Goal: Information Seeking & Learning: Learn about a topic

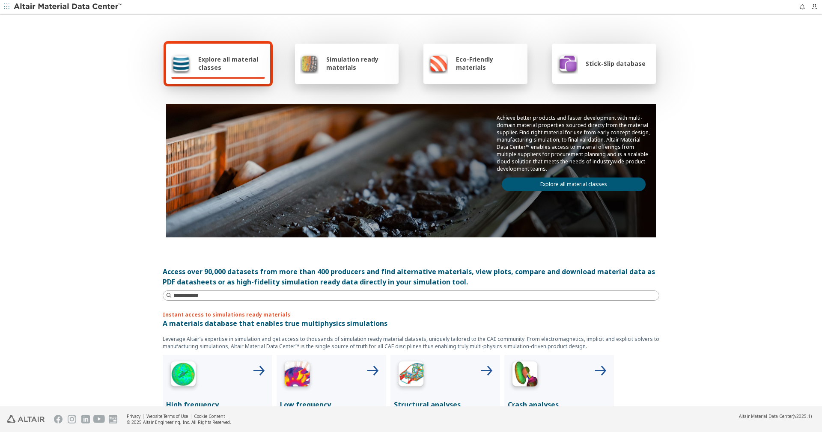
click at [254, 67] on span "Explore all material classes" at bounding box center [231, 63] width 67 height 16
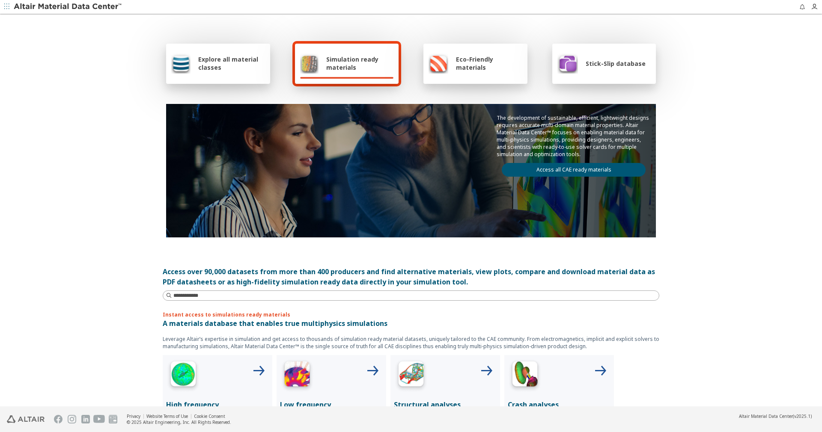
click at [215, 64] on span "Explore all material classes" at bounding box center [231, 63] width 67 height 16
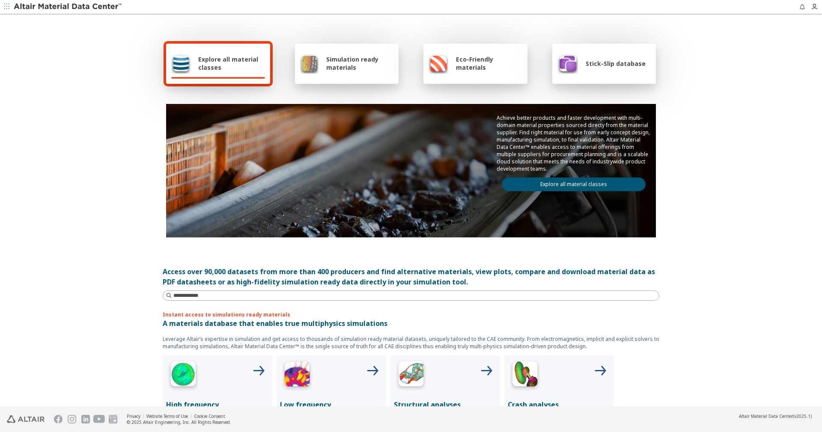
click at [242, 53] on div "Explore all material classes" at bounding box center [218, 63] width 94 height 21
click at [592, 188] on link "Explore all material classes" at bounding box center [574, 185] width 144 height 14
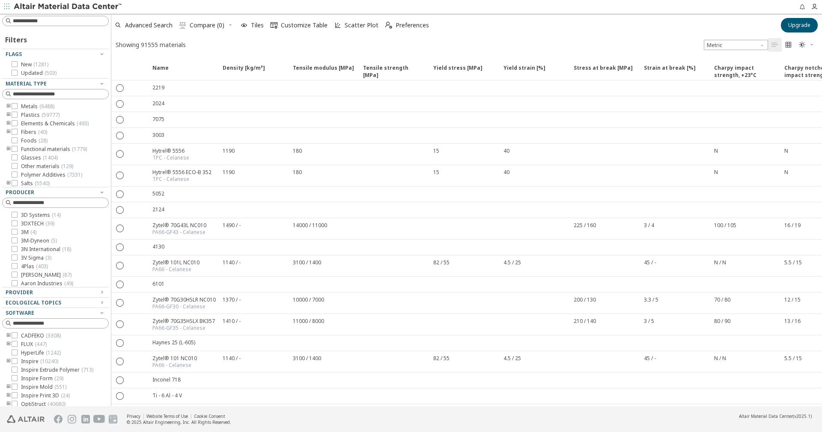
click at [6, 106] on icon "toogle group" at bounding box center [9, 106] width 6 height 7
click at [47, 24] on input at bounding box center [56, 20] width 105 height 9
type input "**"
click at [59, 14] on div "Filters Flags New ( 1281 ) Updated ( 503 ) Material Type Metals ( 6488 ) Alumin…" at bounding box center [55, 210] width 111 height 393
click at [60, 22] on input at bounding box center [60, 21] width 95 height 9
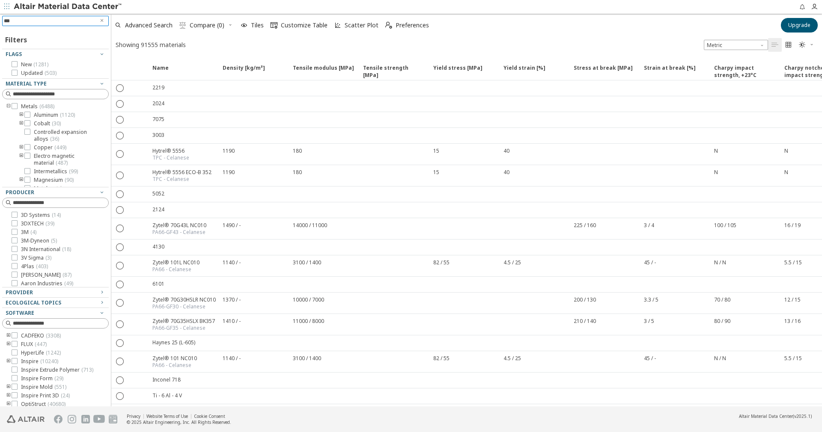
type input "****"
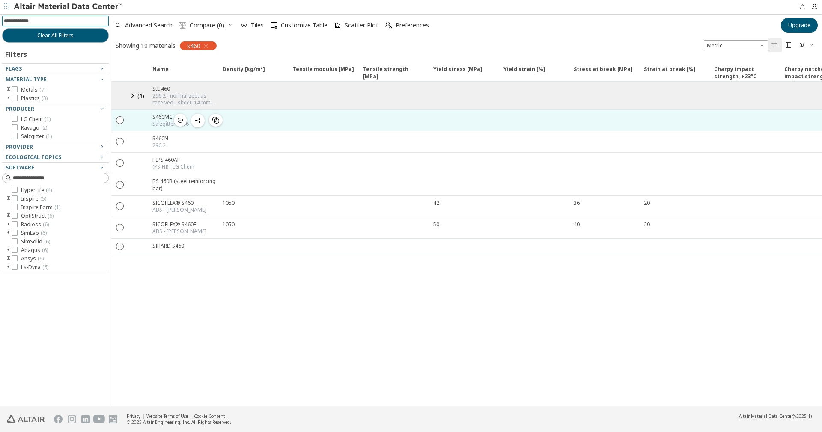
click at [135, 122] on div at bounding box center [137, 120] width 19 height 21
click at [115, 120] on div " " at bounding box center [119, 120] width 17 height 15
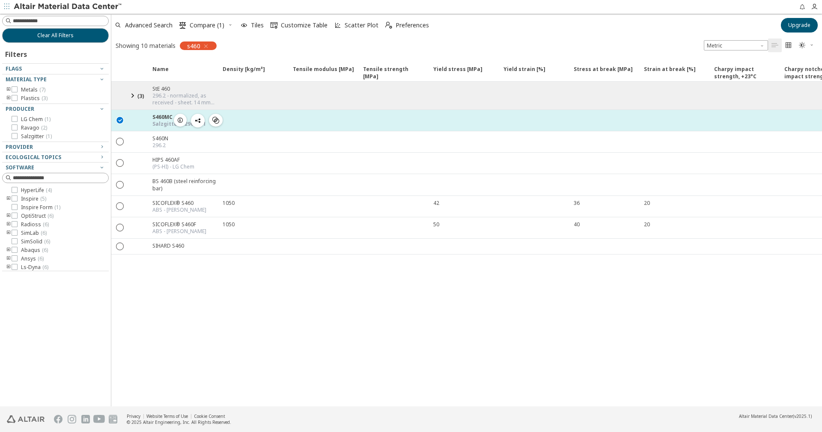
click at [183, 121] on icon "button" at bounding box center [180, 120] width 7 height 7
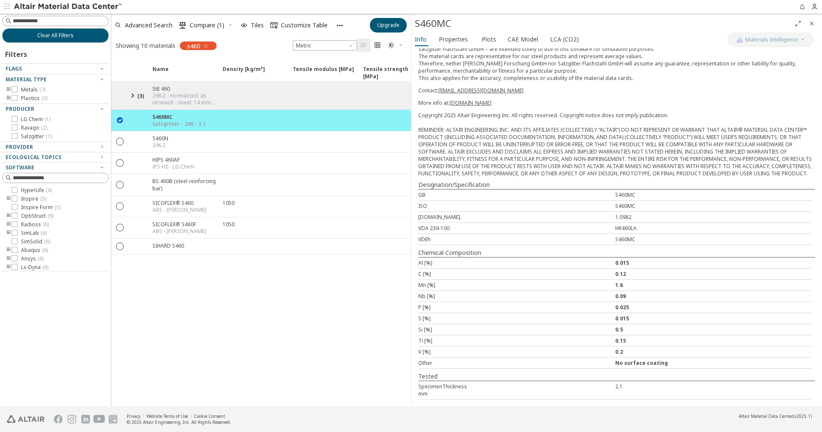
scroll to position [107, 0]
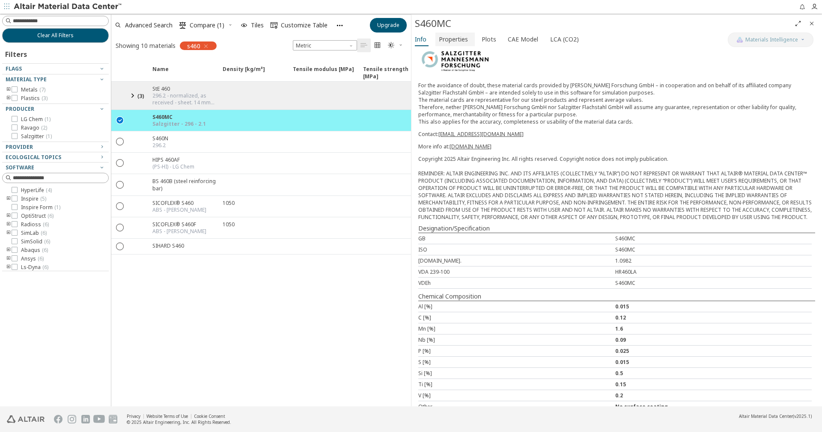
click at [457, 36] on span "Properties" at bounding box center [453, 40] width 29 height 14
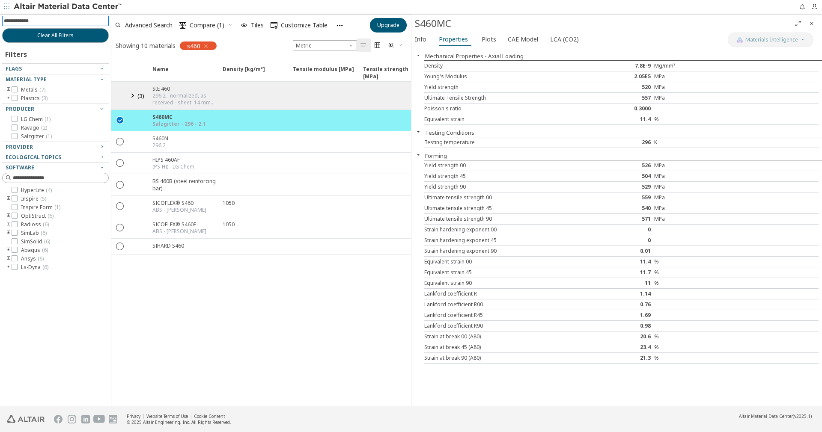
click at [58, 22] on input at bounding box center [56, 20] width 105 height 9
type input "******"
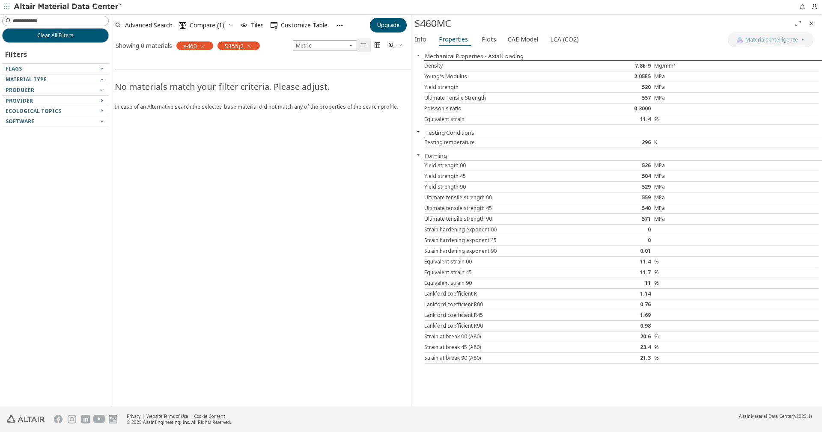
click at [253, 44] on div "S355j2" at bounding box center [238, 46] width 42 height 9
click at [250, 44] on icon "button" at bounding box center [249, 46] width 7 height 7
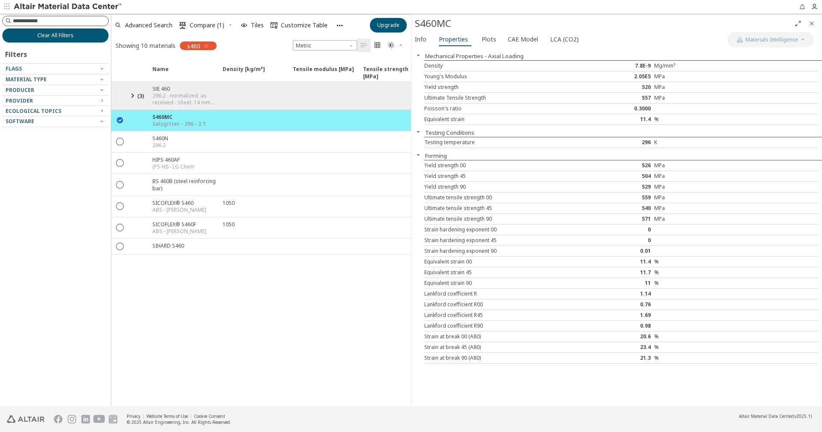
click at [55, 25] on div at bounding box center [55, 21] width 107 height 10
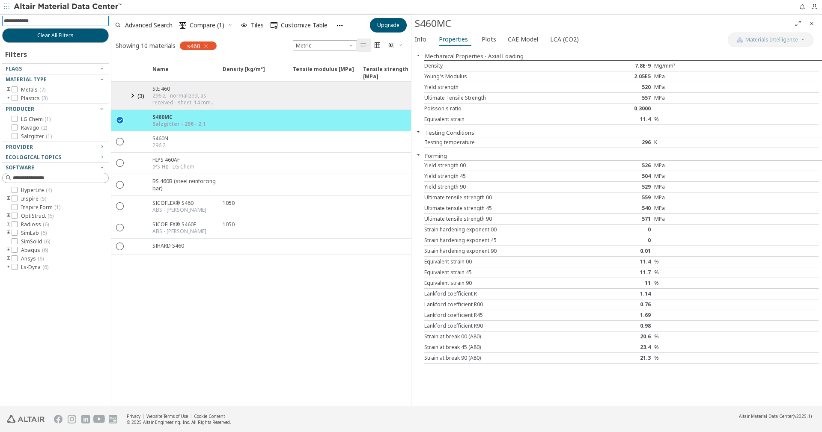
click at [60, 19] on input at bounding box center [56, 20] width 105 height 9
type input "****"
click at [48, 24] on input "****" at bounding box center [49, 20] width 91 height 9
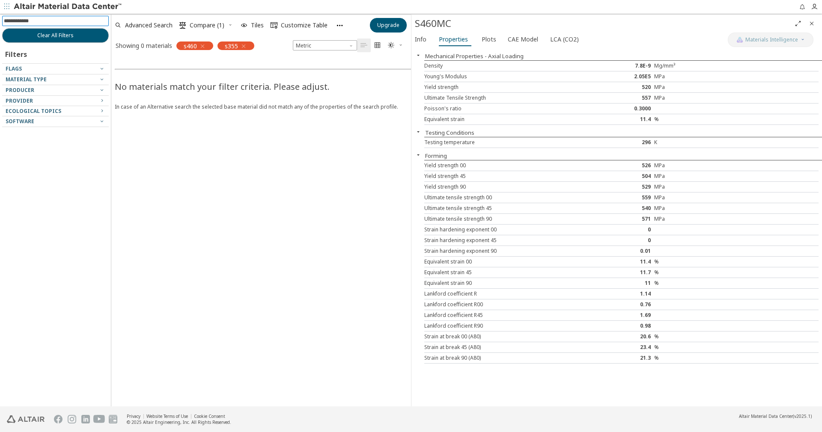
click at [207, 46] on div "s460" at bounding box center [194, 46] width 37 height 9
click at [205, 48] on icon "button" at bounding box center [202, 46] width 7 height 7
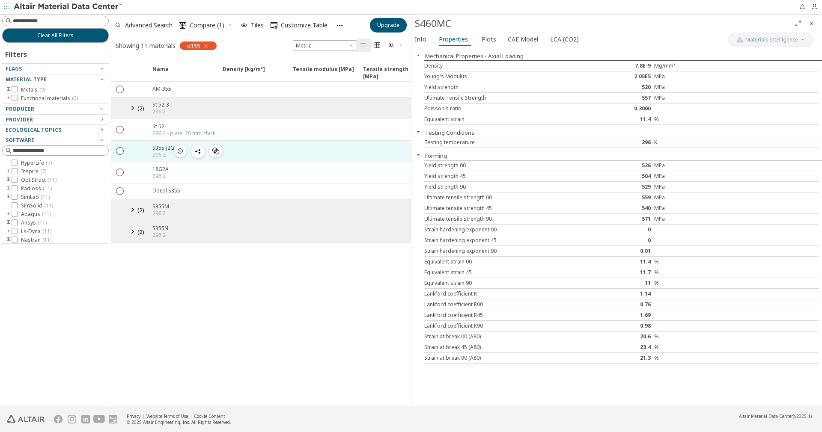
click at [168, 148] on div "S355-J2G3" at bounding box center [164, 147] width 25 height 7
click at [119, 150] on icon "" at bounding box center [120, 151] width 8 height 8
click at [184, 153] on span "button" at bounding box center [180, 151] width 10 height 13
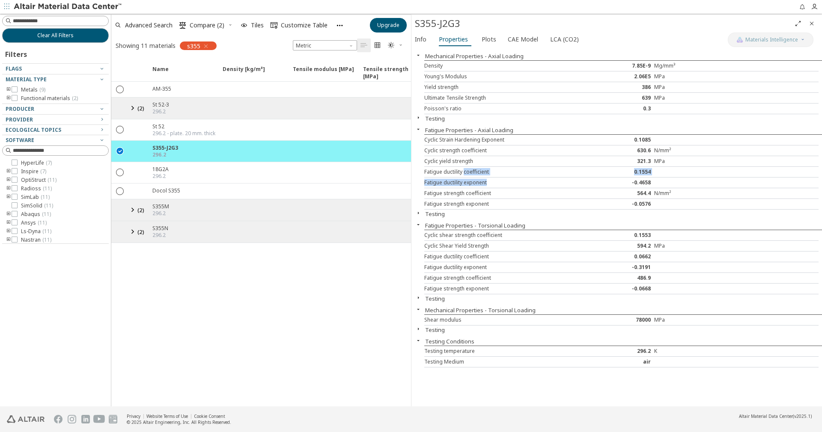
drag, startPoint x: 464, startPoint y: 177, endPoint x: 506, endPoint y: 183, distance: 42.0
click at [506, 183] on div "Cyclic Strain Hardening Exponent 0.1085 Cyclic strength coefficient 630.6 N/mm²…" at bounding box center [623, 171] width 398 height 75
drag, startPoint x: 470, startPoint y: 149, endPoint x: 671, endPoint y: 152, distance: 201.6
click at [671, 152] on div "Cyclic strength coefficient 630.6 N/mm²" at bounding box center [621, 151] width 394 height 11
drag, startPoint x: 433, startPoint y: 95, endPoint x: 662, endPoint y: 97, distance: 229.0
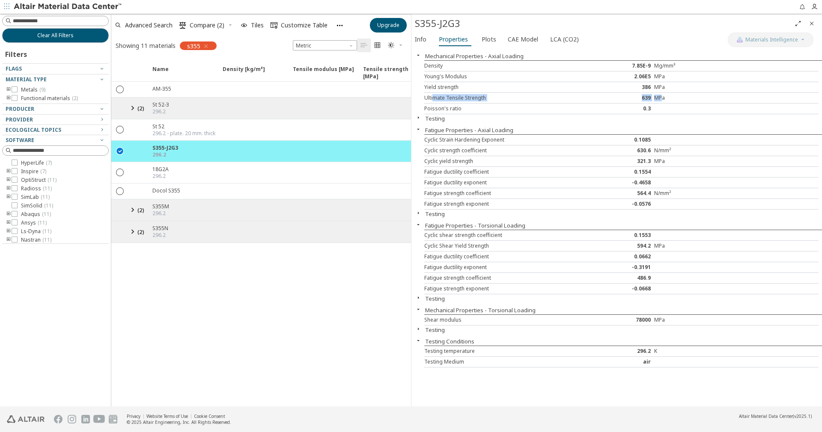
click at [662, 97] on div "Ultimate Tensile Strength 639 MPa" at bounding box center [621, 98] width 394 height 11
click at [417, 212] on icon "button" at bounding box center [418, 213] width 7 height 7
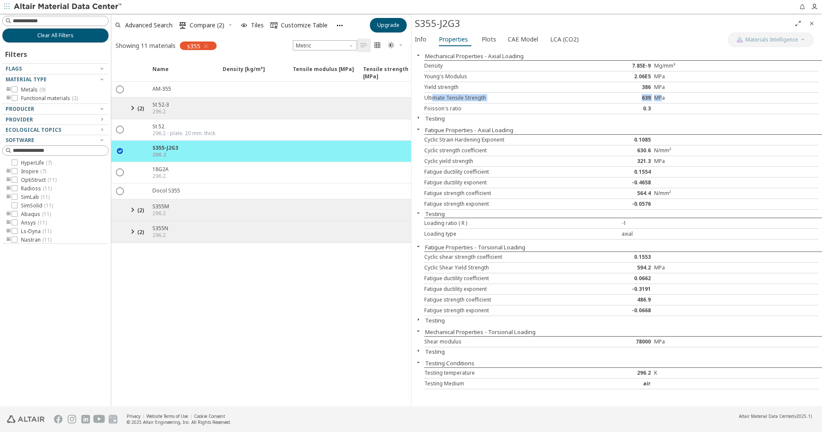
click at [420, 119] on icon "button" at bounding box center [418, 117] width 7 height 7
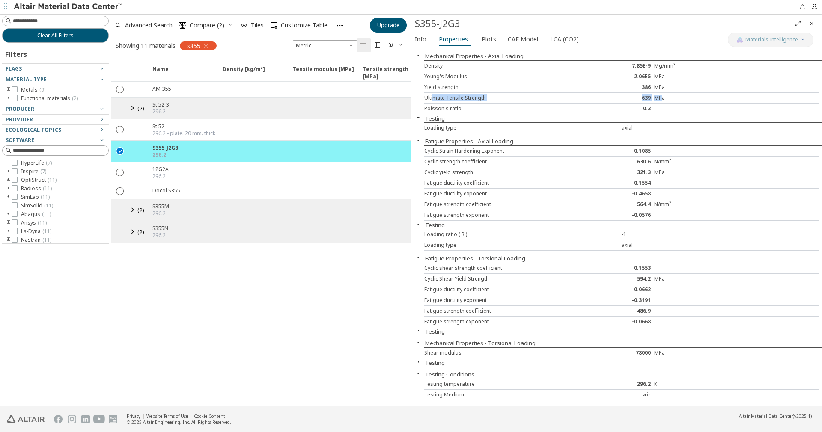
click at [413, 360] on div "S355-J2G3 Materials Intelligence Info Properties Plots CAE Model LCA (CO2) Mech…" at bounding box center [616, 211] width 411 height 392
click at [417, 361] on icon "button" at bounding box center [418, 362] width 7 height 7
click at [130, 209] on icon at bounding box center [132, 210] width 10 height 11
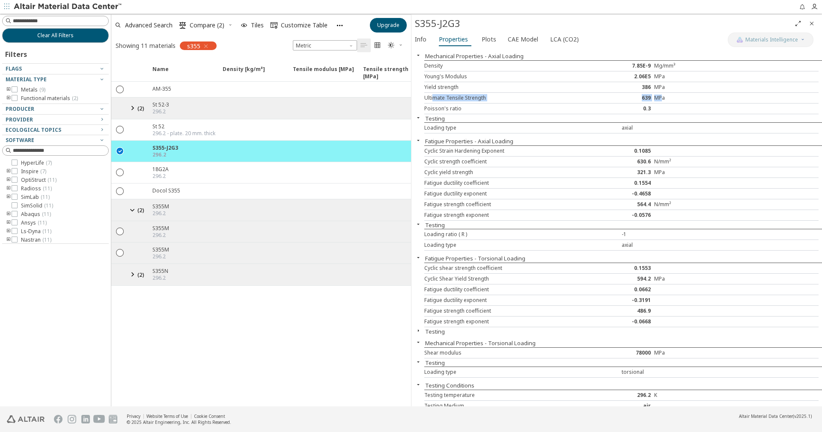
click at [132, 277] on icon at bounding box center [132, 274] width 10 height 11
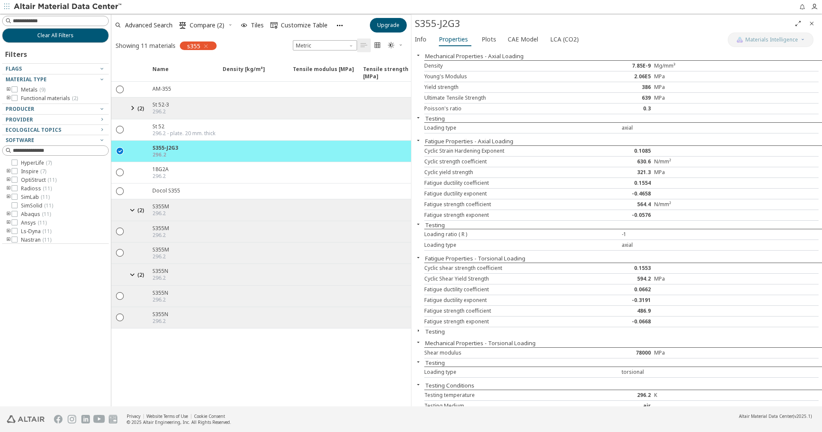
click at [145, 381] on div "Name Density [kg/m³] Density [kg/m³] ISO 1183 Tensile modulus [MPa] Tensile mod…" at bounding box center [261, 233] width 300 height 348
click at [518, 40] on span "CAE Model" at bounding box center [523, 40] width 30 height 14
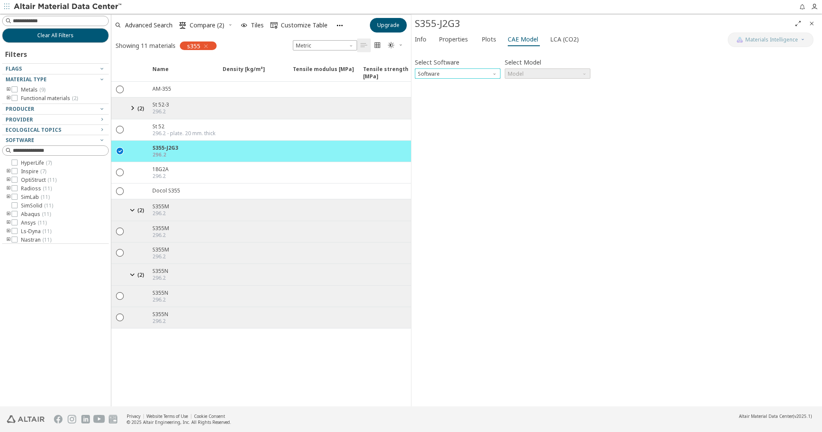
click at [498, 73] on span "Software" at bounding box center [495, 71] width 7 height 7
click at [466, 141] on button "Abaqus" at bounding box center [458, 145] width 86 height 10
click at [544, 74] on span "Model" at bounding box center [548, 73] width 86 height 10
click at [479, 75] on span "Abaqus" at bounding box center [458, 73] width 86 height 10
click at [472, 109] on button "OptiStruct" at bounding box center [458, 104] width 86 height 10
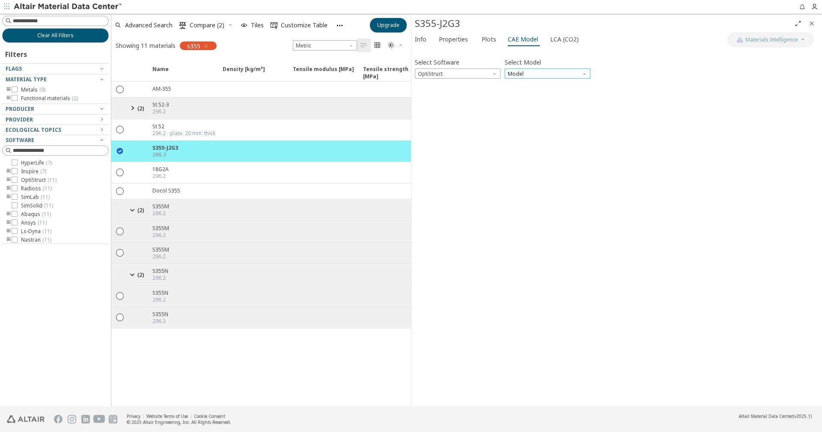
click at [554, 78] on span "Model" at bounding box center [548, 73] width 86 height 10
click at [489, 72] on span "OptiStruct" at bounding box center [458, 73] width 86 height 10
click at [473, 175] on span "Nastran" at bounding box center [457, 177] width 79 height 6
click at [539, 80] on div "Select Software Nastran Select Model Model Invalid data. Please check your inpu…" at bounding box center [617, 227] width 404 height 351
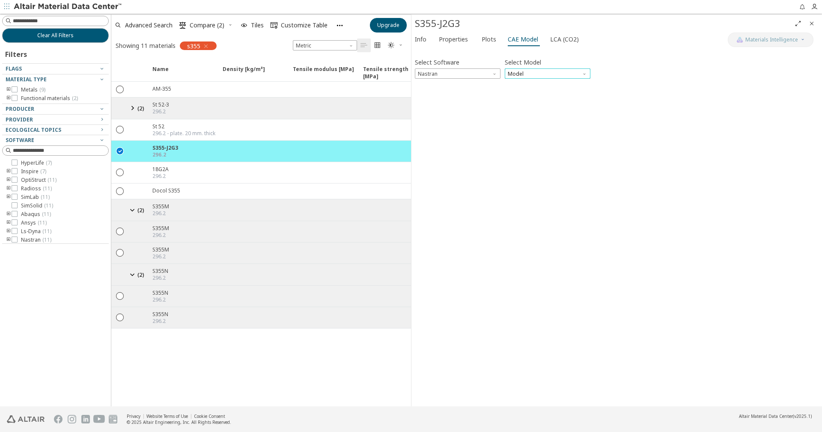
click at [541, 78] on span "Model" at bounding box center [548, 73] width 86 height 10
click at [486, 76] on span "Nastran" at bounding box center [458, 73] width 86 height 10
click at [458, 142] on button "Abaqus" at bounding box center [458, 145] width 86 height 10
click at [539, 75] on span "Model" at bounding box center [548, 73] width 86 height 10
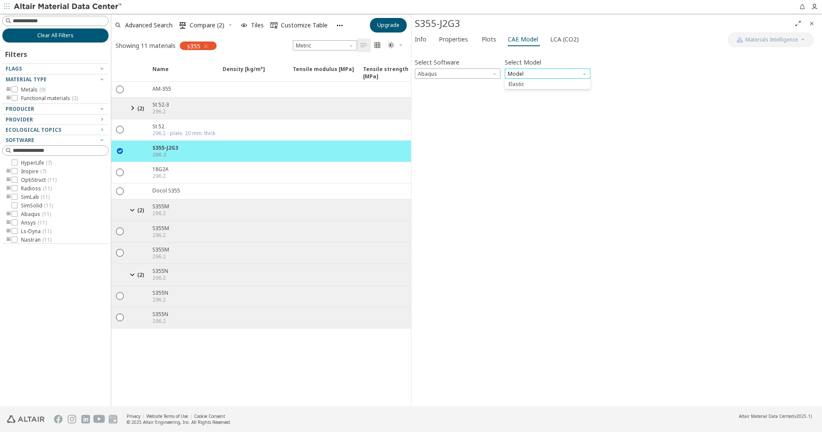
click at [539, 75] on span "Model" at bounding box center [548, 73] width 86 height 10
click at [493, 76] on span "Abaqus" at bounding box center [458, 73] width 86 height 10
click at [488, 38] on span "Plots" at bounding box center [489, 40] width 15 height 14
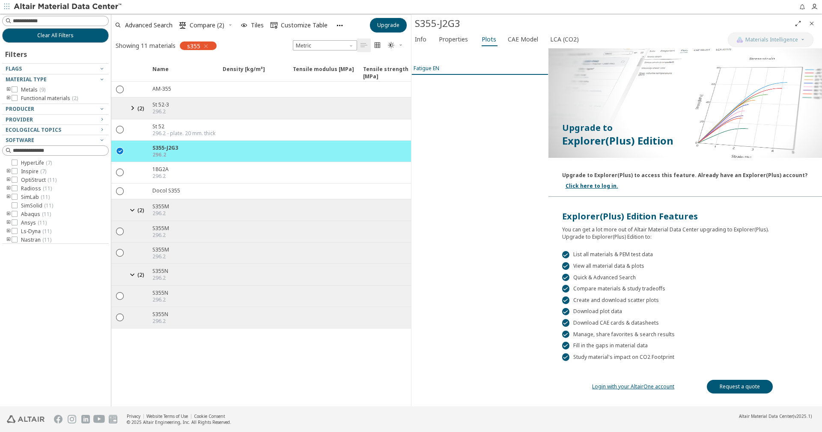
click at [432, 66] on div "Fatigue EN" at bounding box center [427, 68] width 26 height 7
click at [437, 69] on div "Fatigue EN" at bounding box center [427, 68] width 26 height 7
click at [458, 42] on span "Properties" at bounding box center [453, 40] width 29 height 14
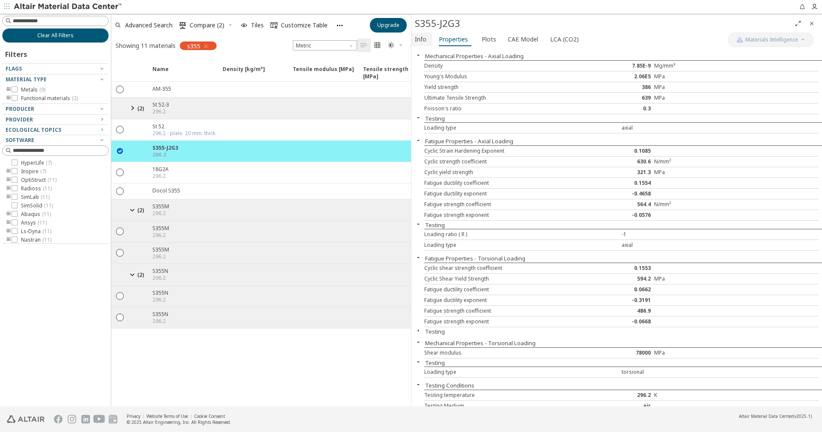
click at [425, 37] on span "Info" at bounding box center [421, 40] width 12 height 14
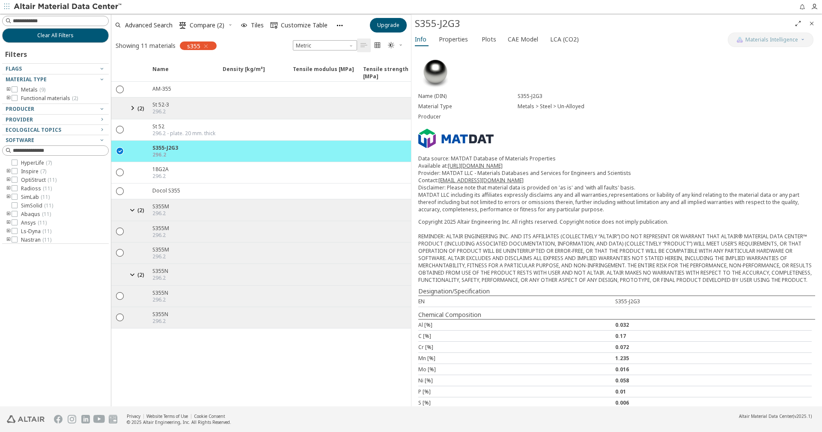
scroll to position [20, 0]
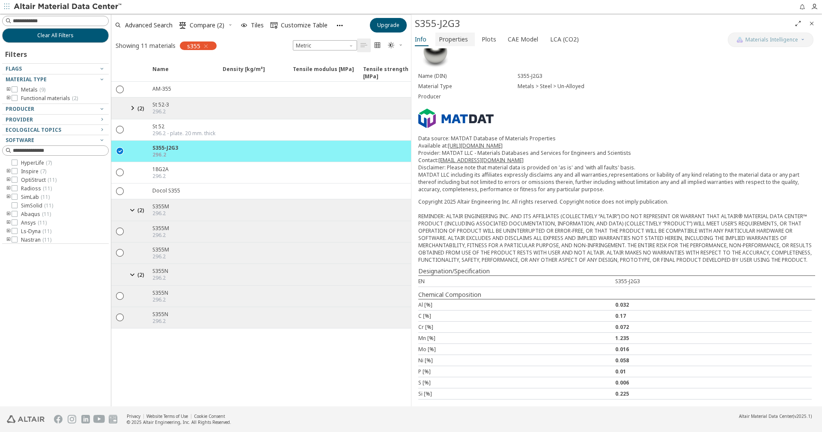
click at [465, 43] on span "Properties" at bounding box center [453, 40] width 29 height 14
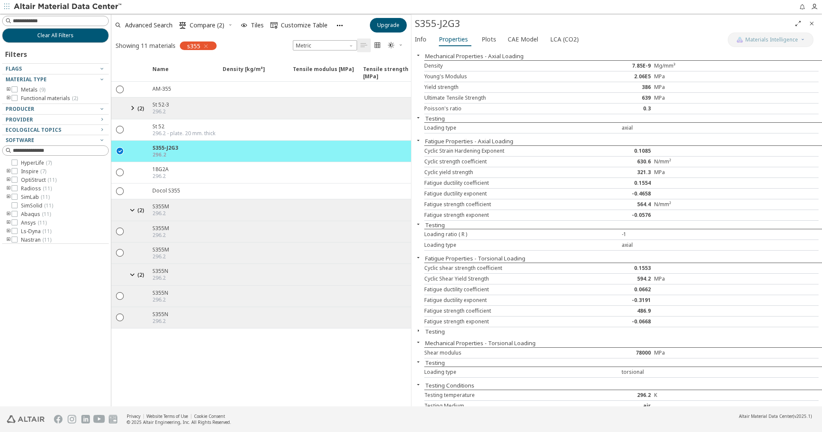
click at [420, 333] on icon "button" at bounding box center [418, 330] width 7 height 7
